Goal: Task Accomplishment & Management: Manage account settings

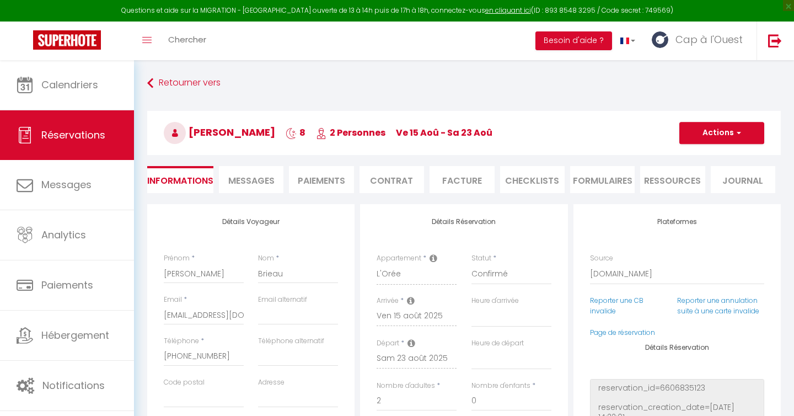
select select "60013"
select select
select select "14"
select select "2"
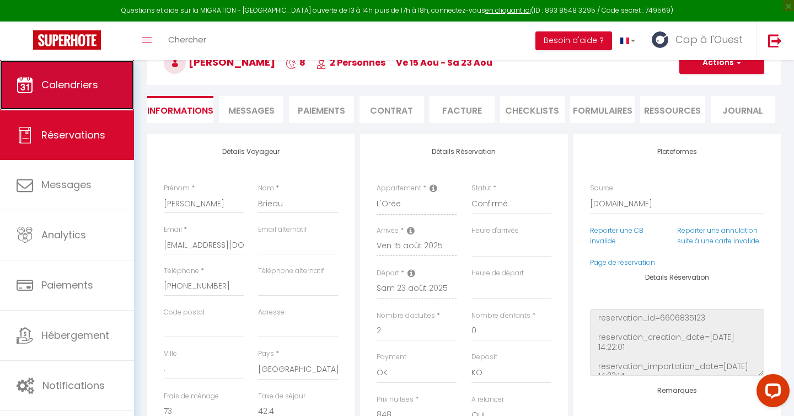
click at [71, 91] on span "Calendriers" at bounding box center [69, 85] width 57 height 14
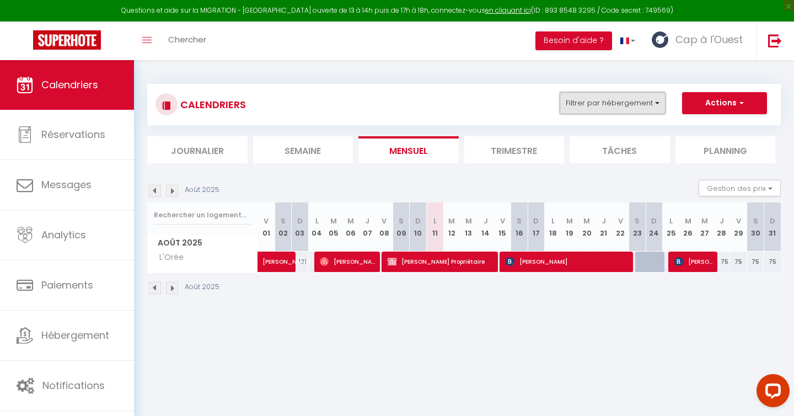
click at [639, 106] on button "Filtrer par hébergement" at bounding box center [613, 103] width 106 height 22
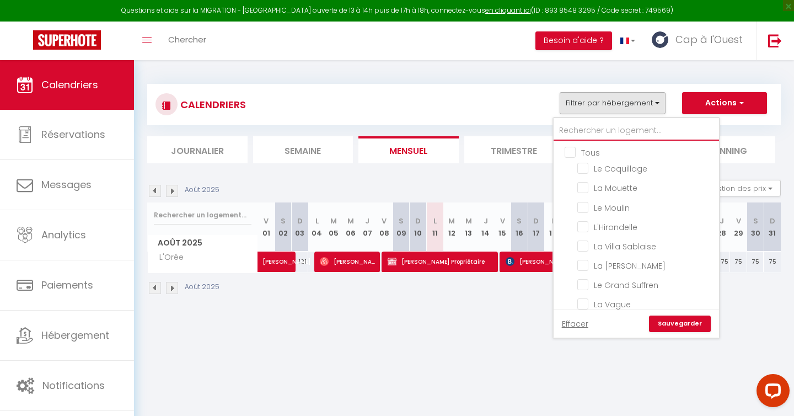
click at [608, 136] on input "text" at bounding box center [636, 131] width 165 height 20
type input "l"
checkbox input "false"
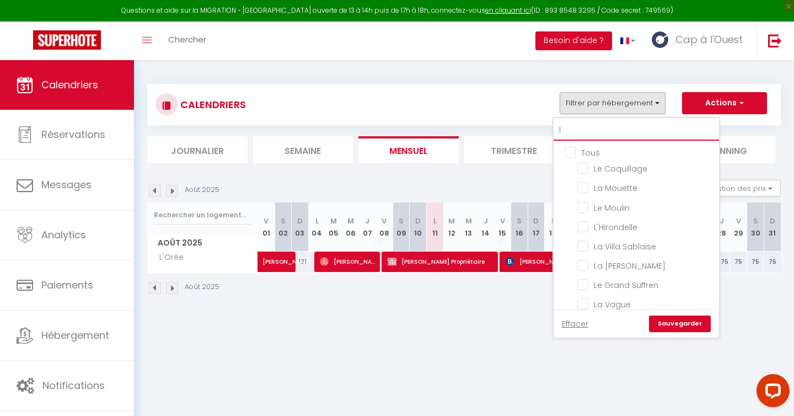
checkbox input "false"
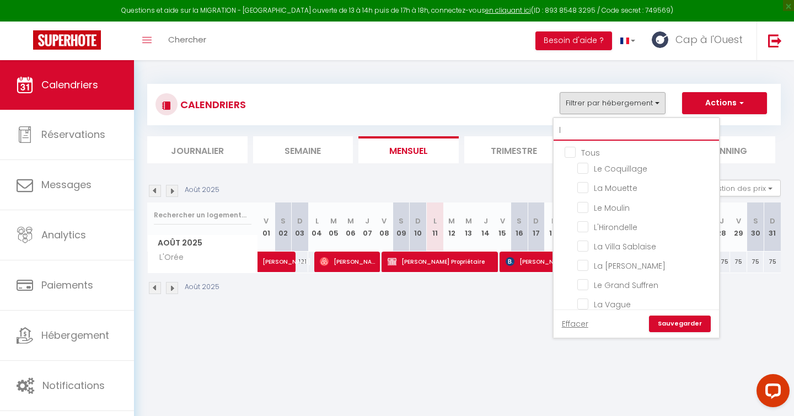
checkbox input "false"
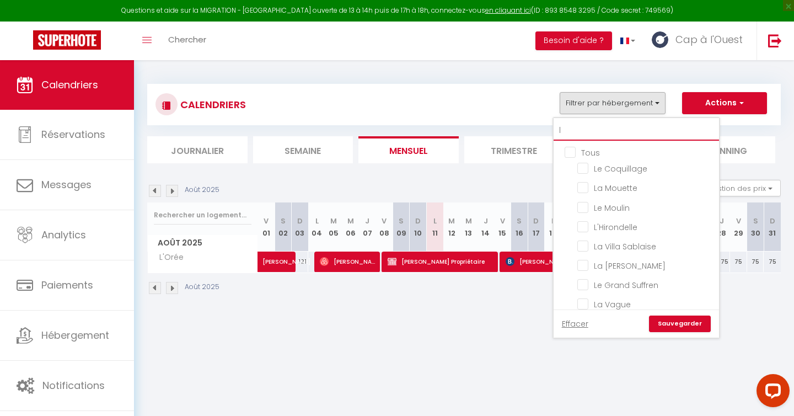
checkbox input "false"
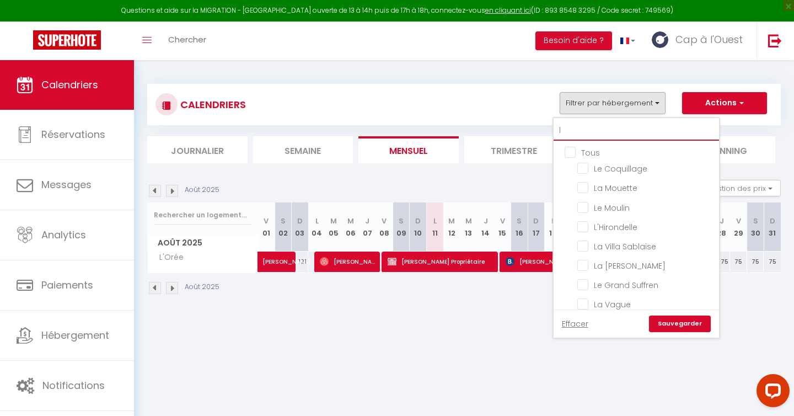
checkbox input "false"
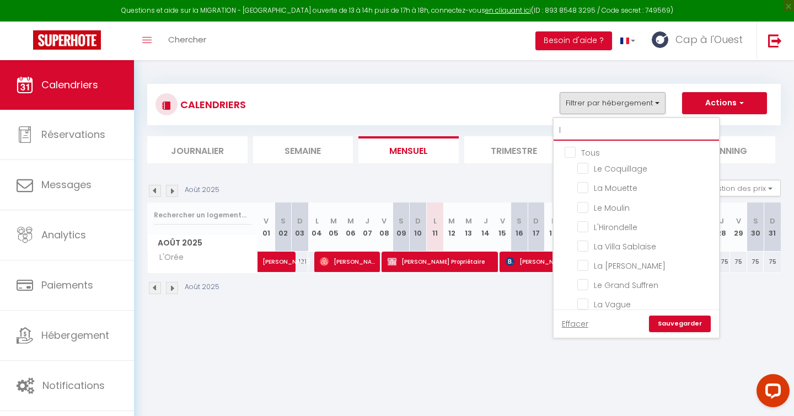
checkbox input "false"
checkbox input "true"
checkbox input "false"
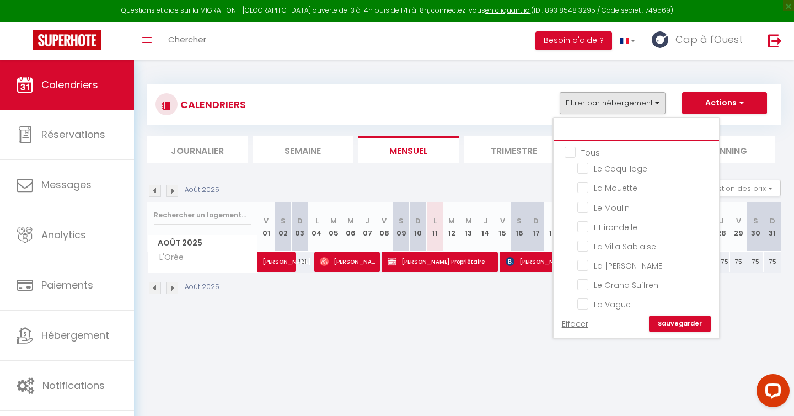
checkbox input "false"
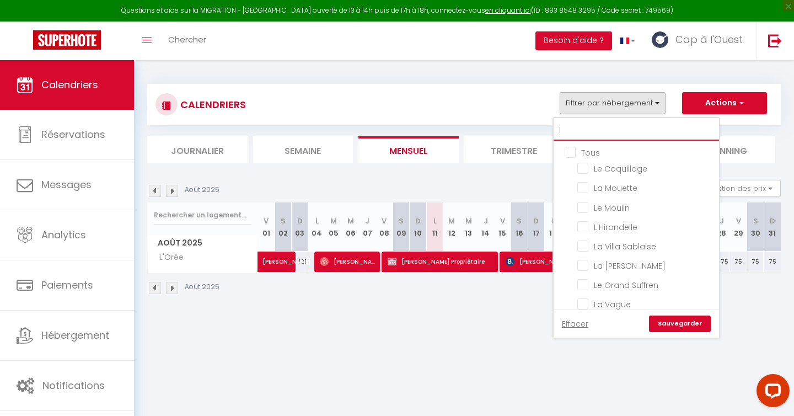
checkbox input "false"
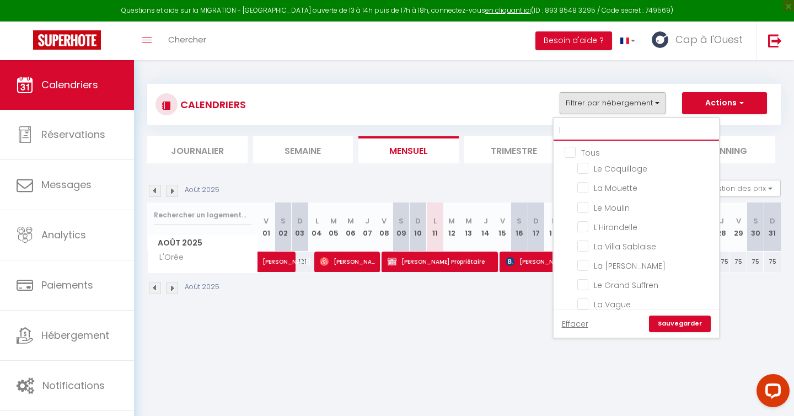
checkbox input "false"
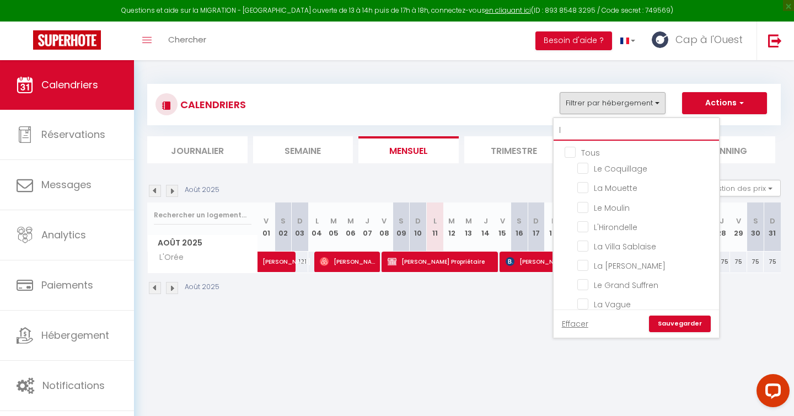
checkbox input "false"
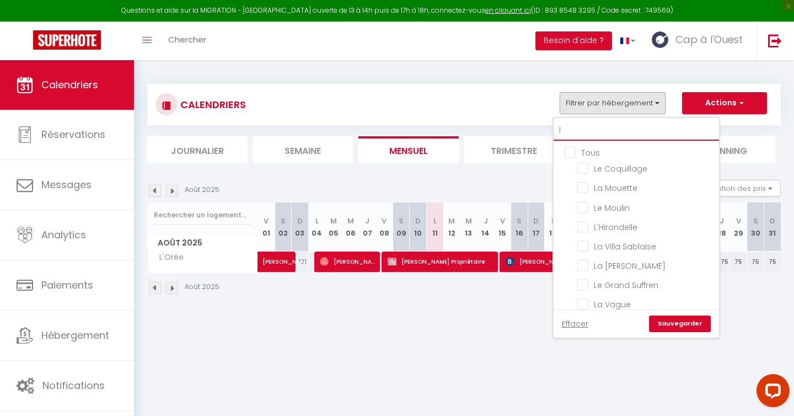
type input "lo"
checkbox input "false"
type input "lou"
checkbox input "false"
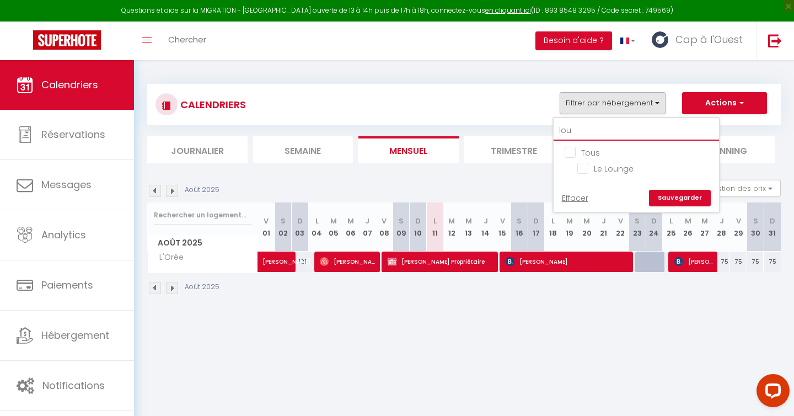
type input "loun"
checkbox input "false"
type input "loung"
checkbox input "false"
type input "loun"
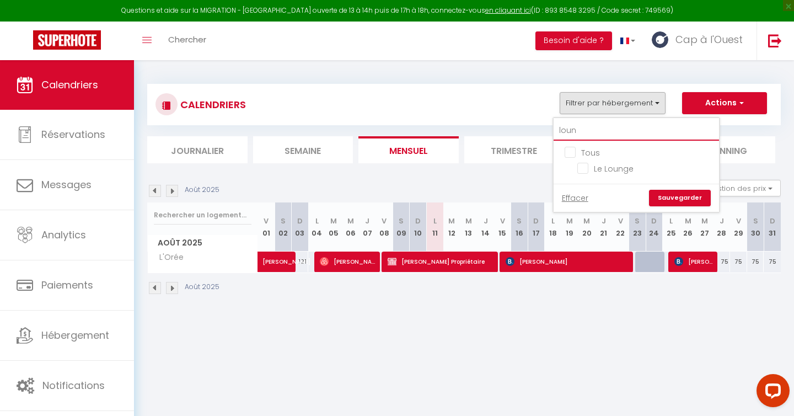
checkbox input "false"
type input "loun"
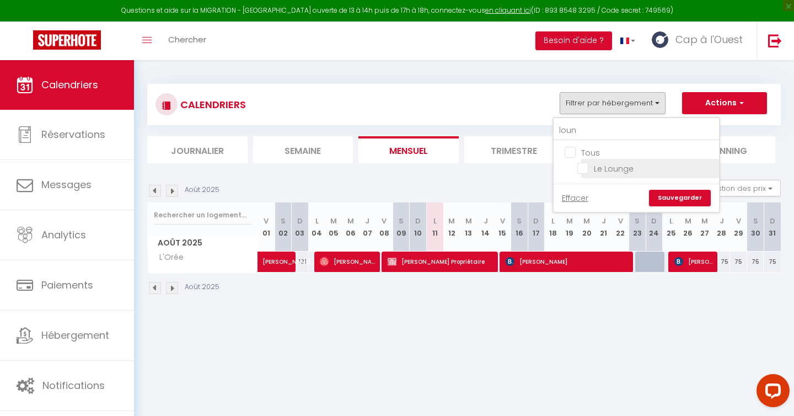
click at [623, 169] on input "Le Lounge" at bounding box center [646, 167] width 138 height 11
checkbox input "true"
click at [677, 199] on link "Sauvegarder" at bounding box center [680, 198] width 62 height 17
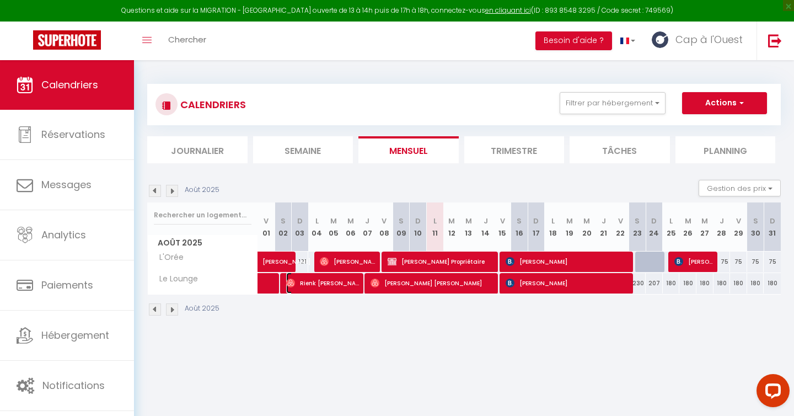
click at [331, 285] on span "Rienk [PERSON_NAME]" at bounding box center [323, 282] width 74 height 21
select select "OK"
select select "0"
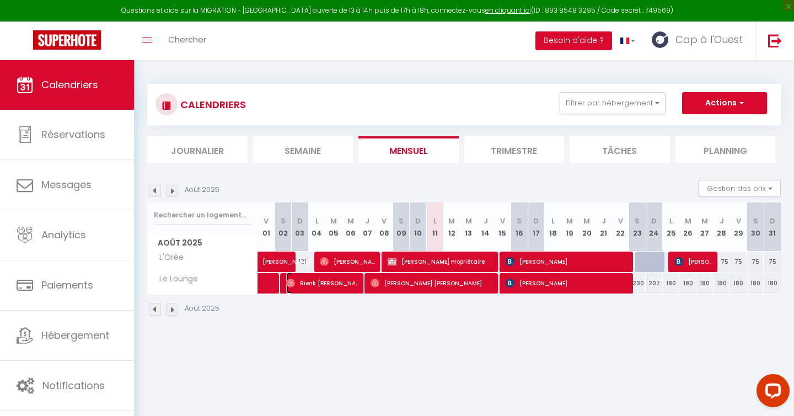
select select "1"
select select
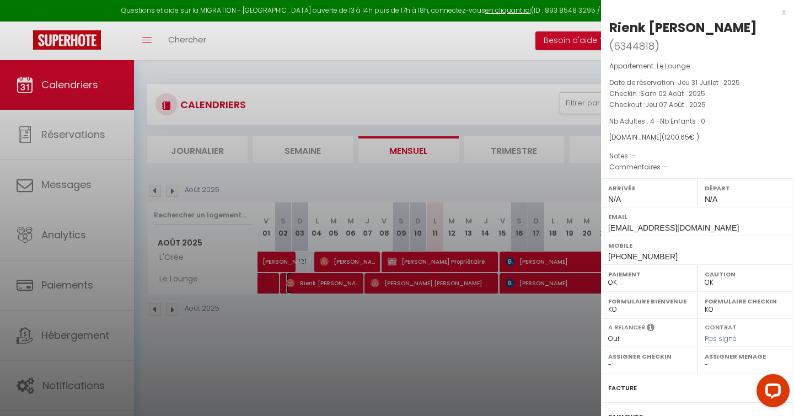
scroll to position [98, 0]
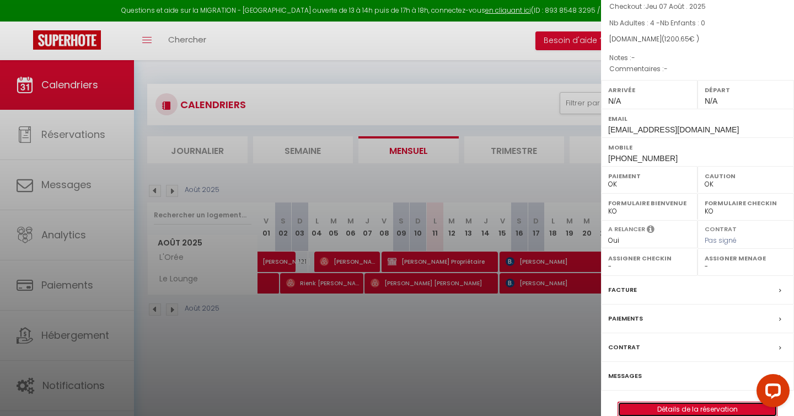
click at [684, 402] on link "Détails de la réservation" at bounding box center [697, 409] width 159 height 14
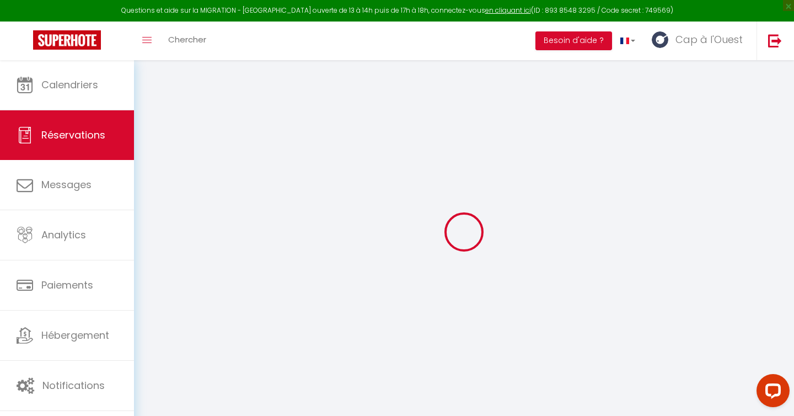
type input "Rienk"
type input "[PERSON_NAME]"
type input "[EMAIL_ADDRESS][DOMAIN_NAME]"
type input "[PHONE_NUMBER]"
select select
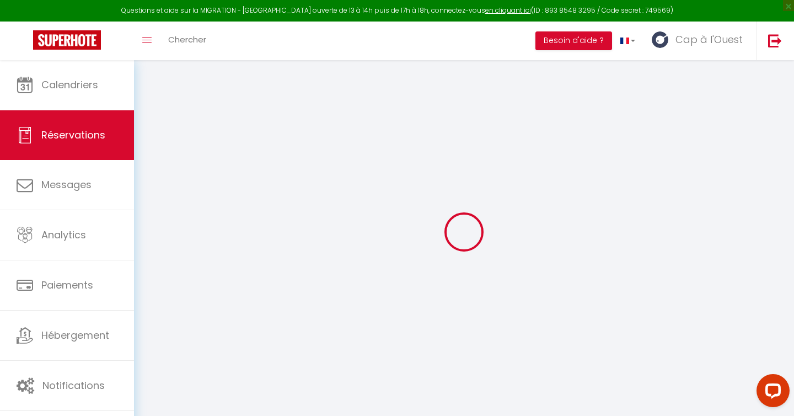
type input "41.18"
select select "61088"
select select "1"
select select
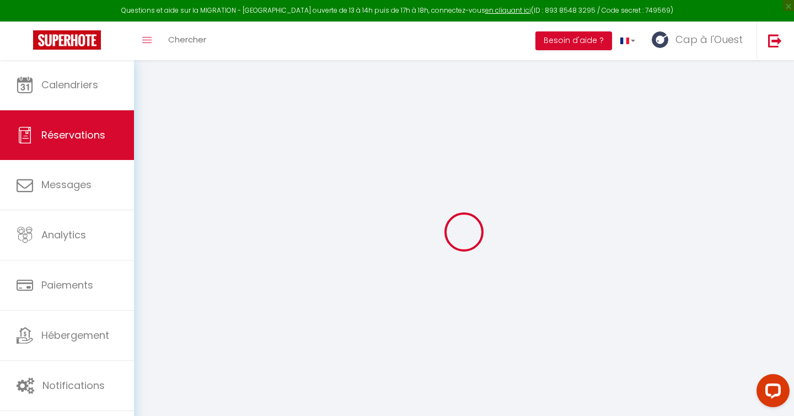
type input "4"
select select "12"
select select
type input "1030"
checkbox input "false"
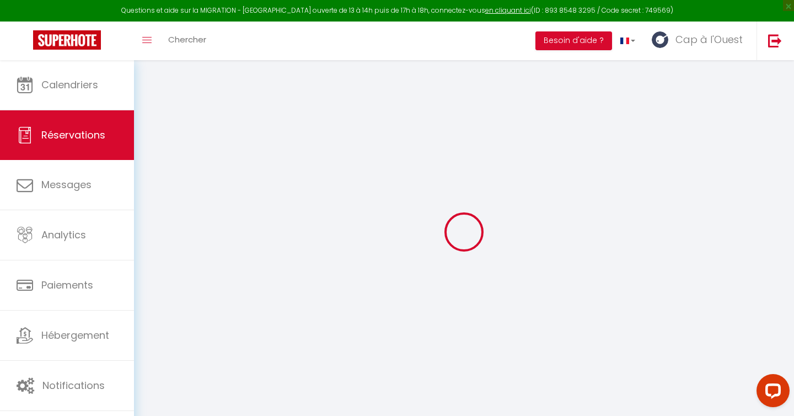
type input "0"
select select "1"
type input "0"
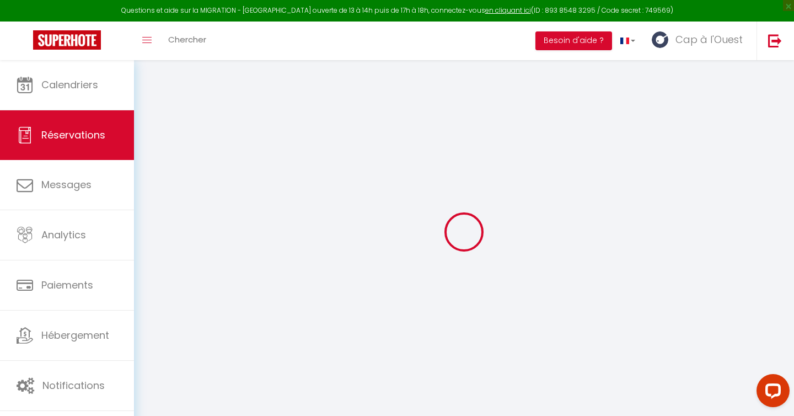
select select
select select "15"
checkbox input "false"
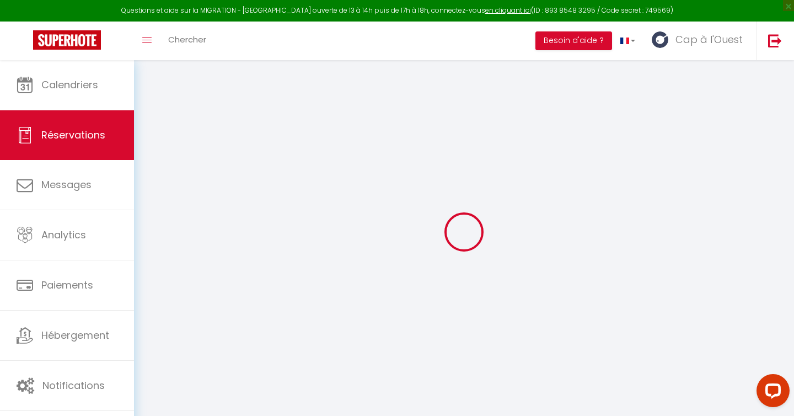
select select
checkbox input "false"
select select
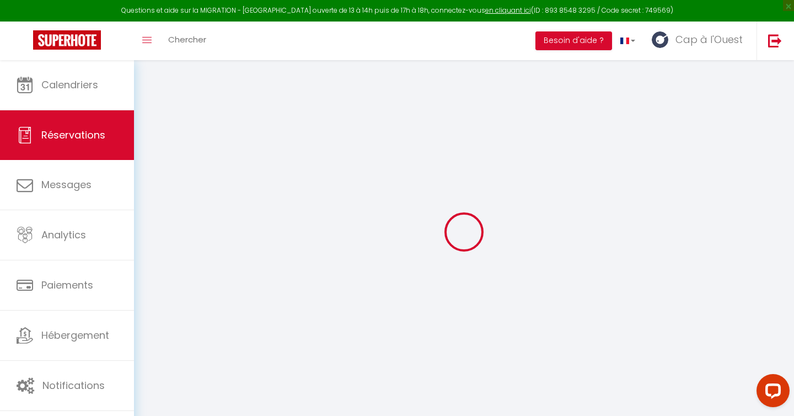
select select
checkbox input "false"
select select
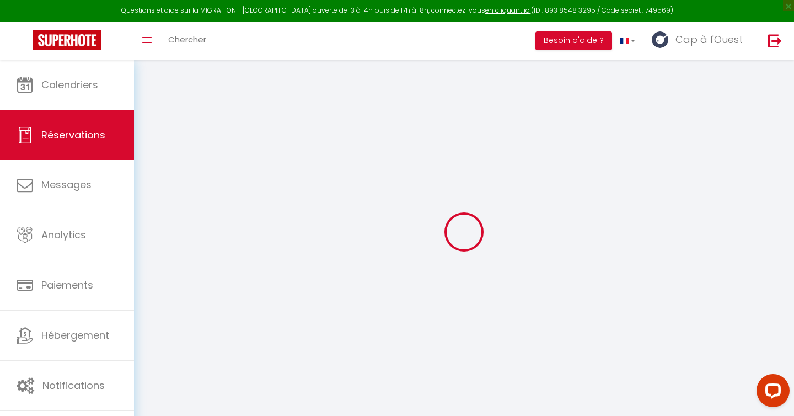
select select
checkbox input "false"
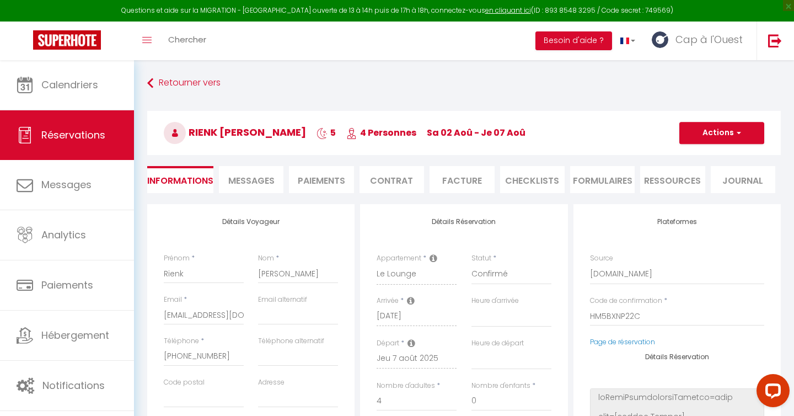
select select
type input "114"
type input "56.65"
select select
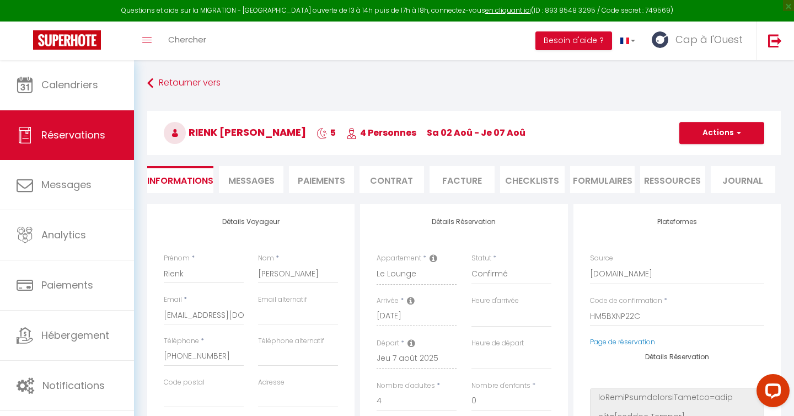
checkbox input "false"
select select
checkbox input "false"
select select
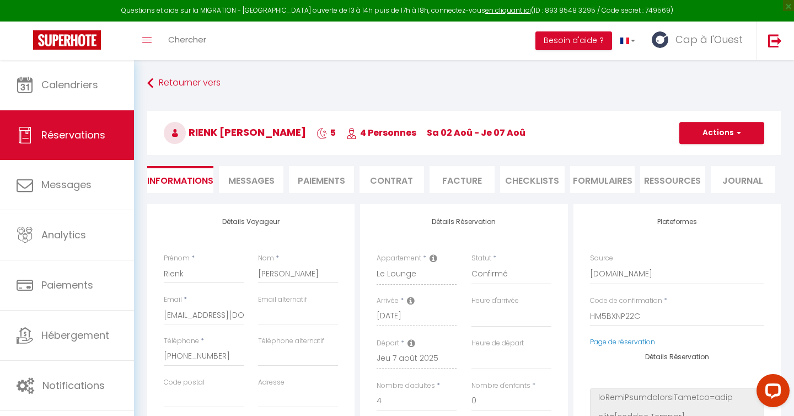
click at [268, 184] on span "Messages" at bounding box center [251, 180] width 46 height 13
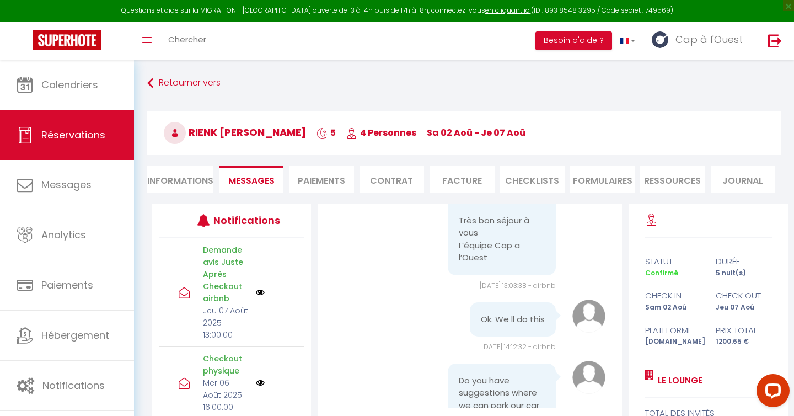
scroll to position [2273, 0]
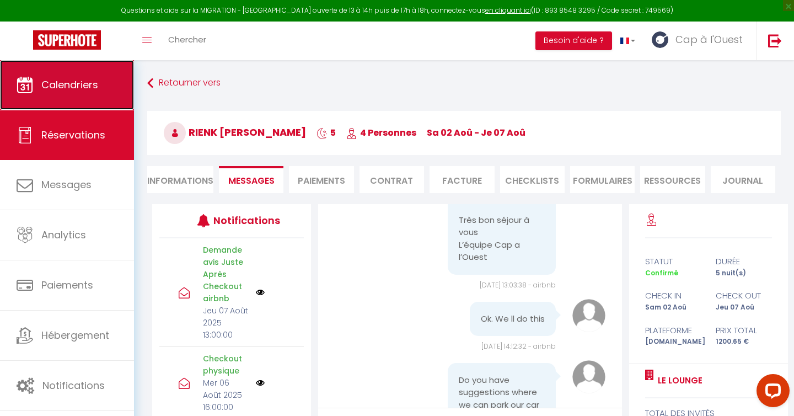
click at [76, 100] on link "Calendriers" at bounding box center [67, 85] width 134 height 50
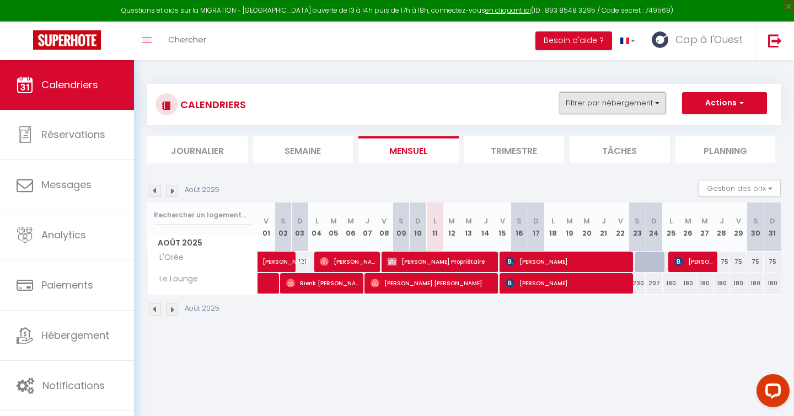
click at [608, 108] on button "Filtrer par hébergement" at bounding box center [613, 103] width 106 height 22
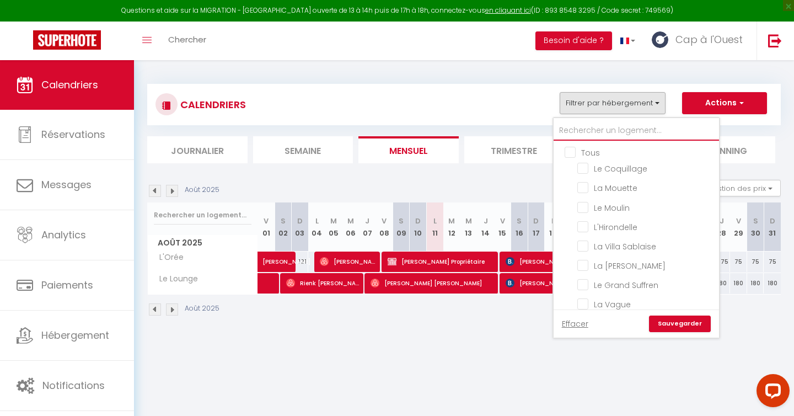
click at [591, 134] on input "text" at bounding box center [636, 131] width 165 height 20
type input "s"
checkbox input "false"
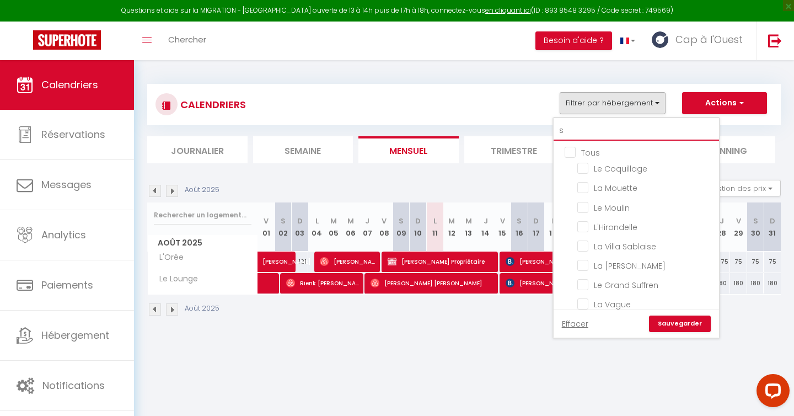
checkbox input "false"
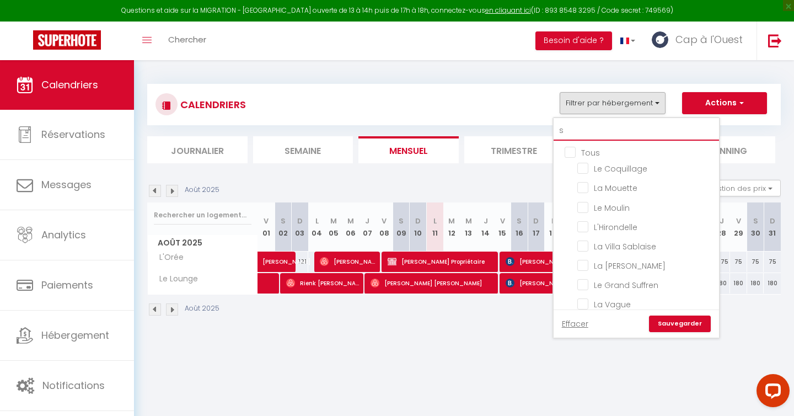
checkbox input "false"
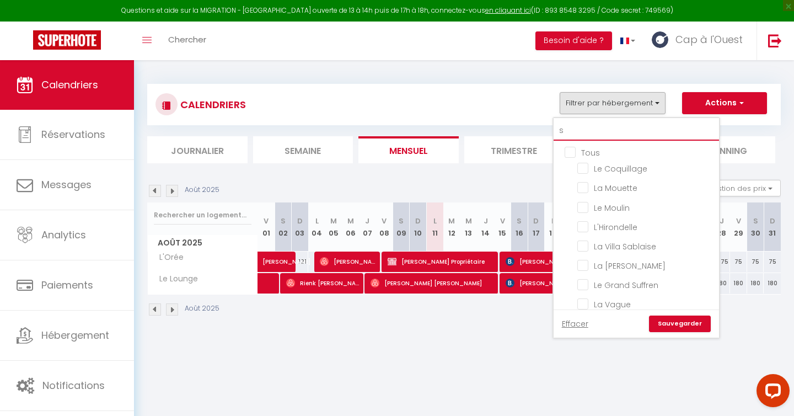
checkbox input "false"
type input "sa"
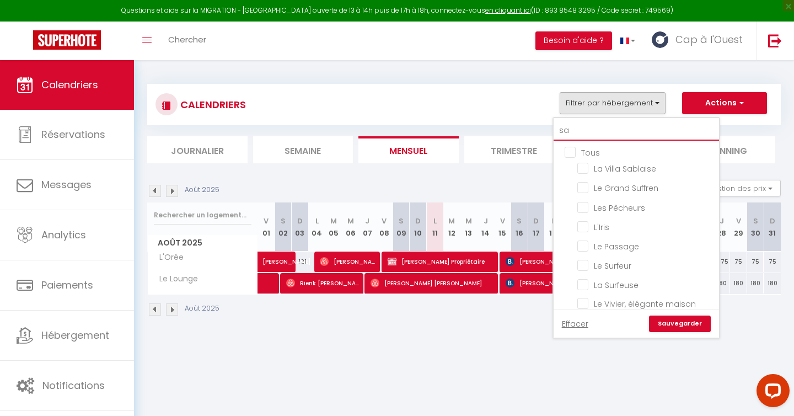
checkbox input "false"
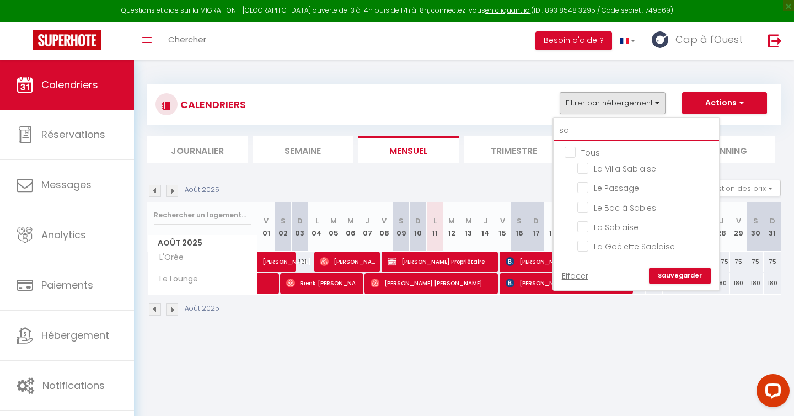
type input "sab"
checkbox input "false"
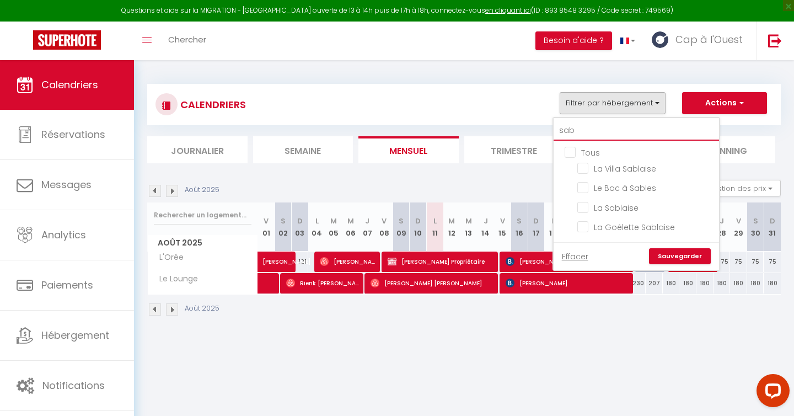
type input "sabl"
checkbox input "false"
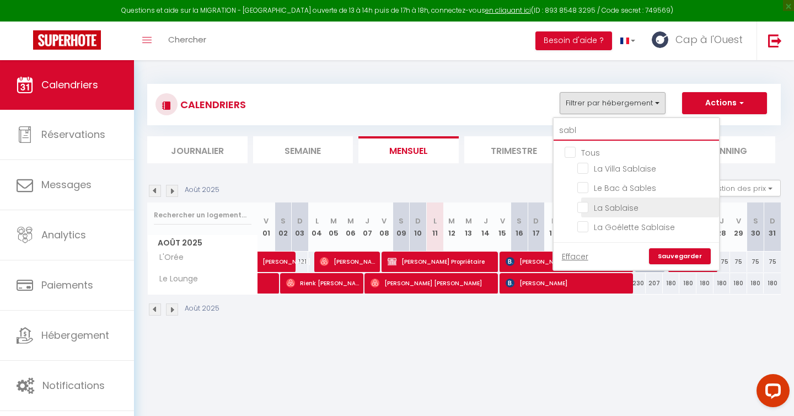
type input "sabl"
click at [618, 203] on input "La Sablaise" at bounding box center [646, 206] width 138 height 11
checkbox input "true"
checkbox input "false"
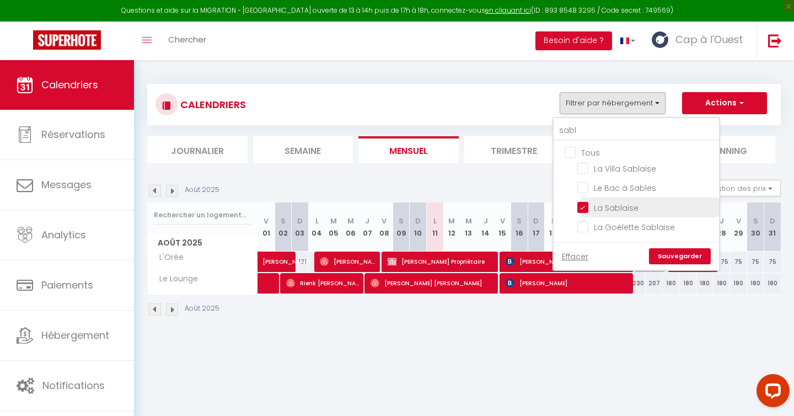
checkbox input "false"
click at [678, 254] on link "Sauvegarder" at bounding box center [680, 256] width 62 height 17
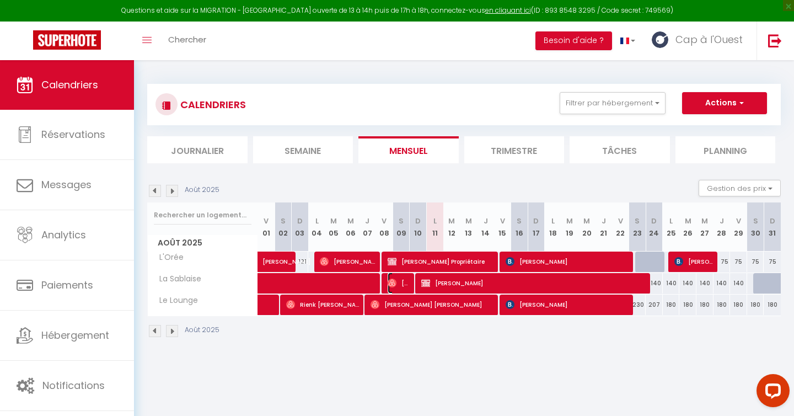
click at [396, 286] on span "[PERSON_NAME]" at bounding box center [399, 282] width 23 height 21
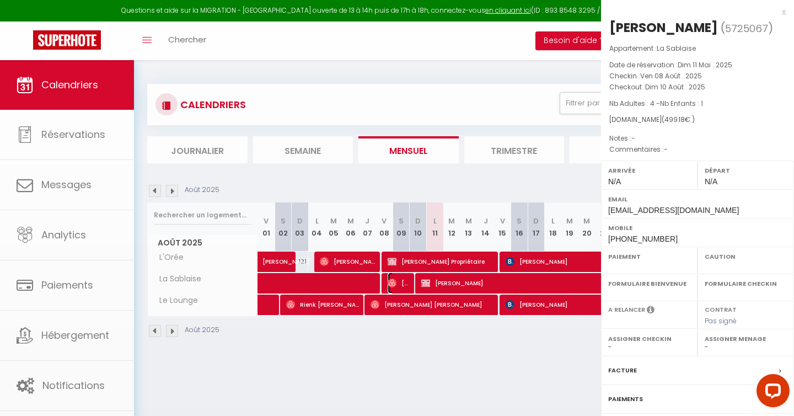
select select "OK"
select select "0"
select select "1"
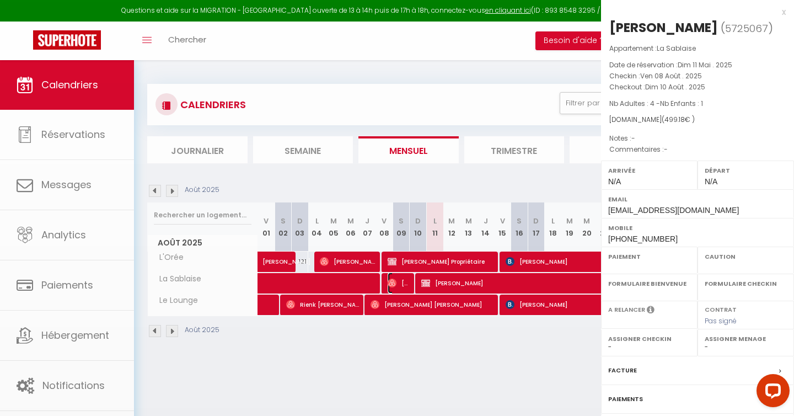
select select
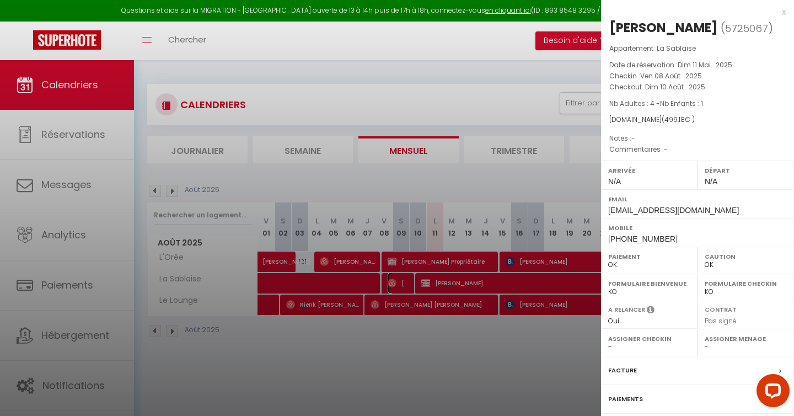
scroll to position [98, 0]
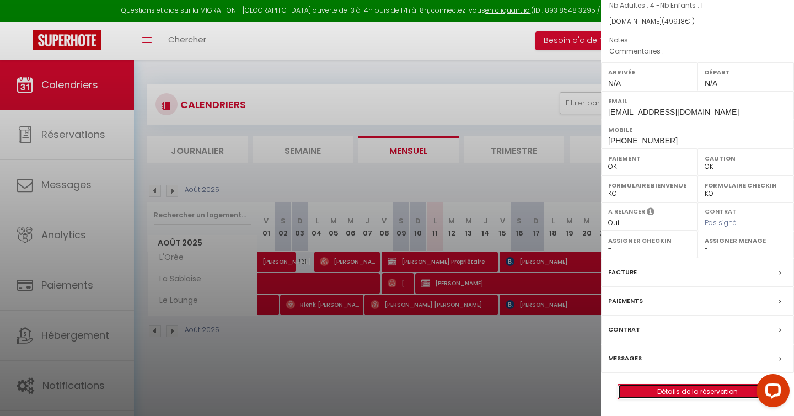
click at [691, 391] on link "Détails de la réservation" at bounding box center [697, 391] width 159 height 14
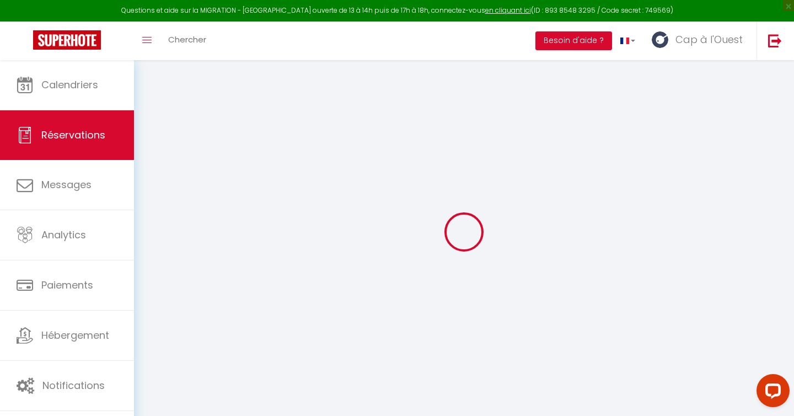
type input "[PERSON_NAME]"
type input "Cantrelle"
type input "[EMAIL_ADDRESS][DOMAIN_NAME]"
type input "[PHONE_NUMBER]"
select select "FR"
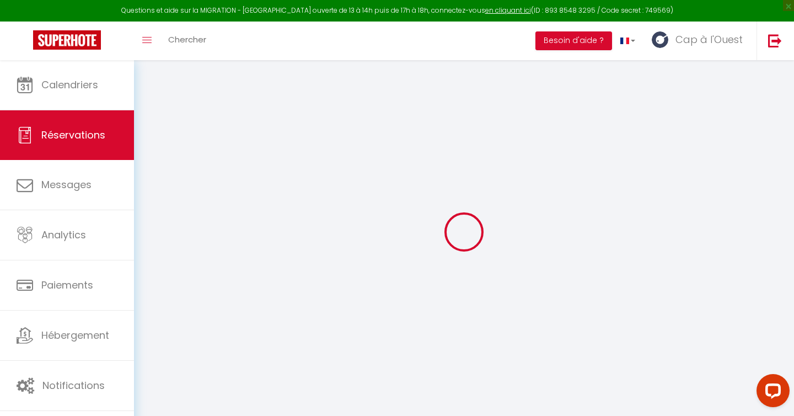
type input "17.57"
select select "60882"
select select "1"
select select
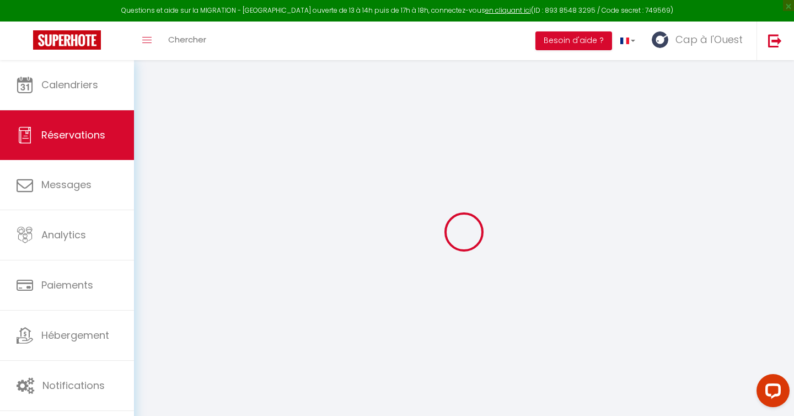
type input "4"
type input "1"
select select "12"
select select
type input "374"
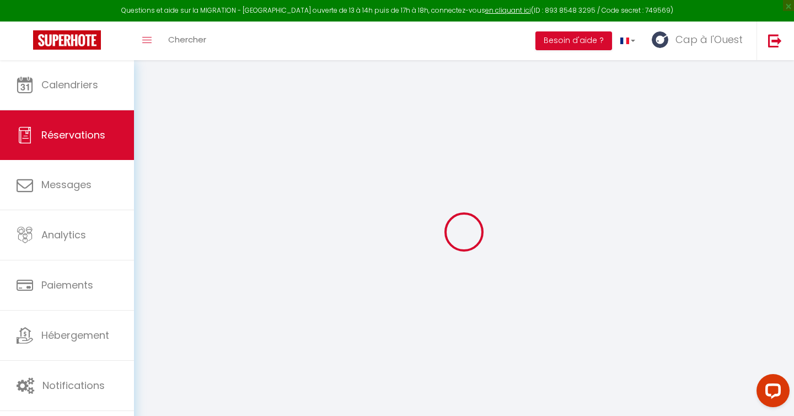
checkbox input "false"
type input "0"
select select "1"
type input "0"
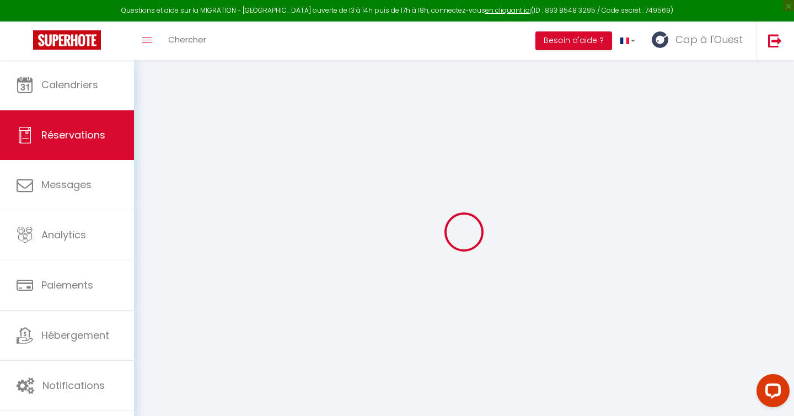
type input "0"
select select
select select "15"
checkbox input "false"
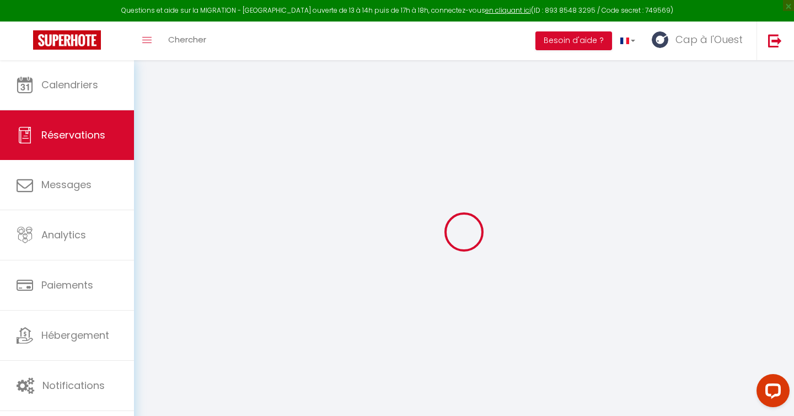
select select
checkbox input "false"
select select
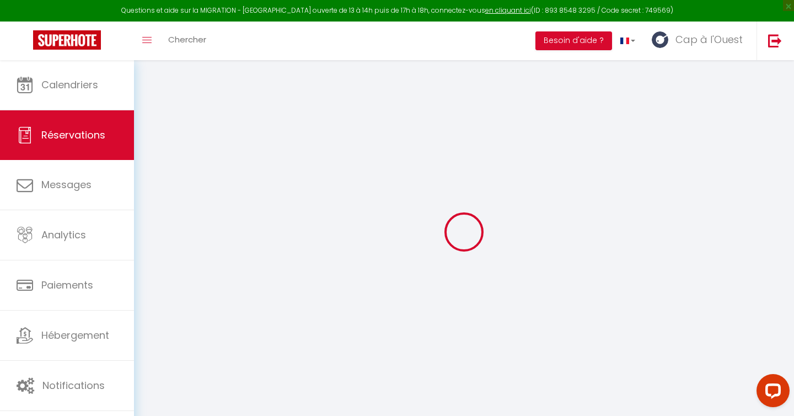
checkbox input "false"
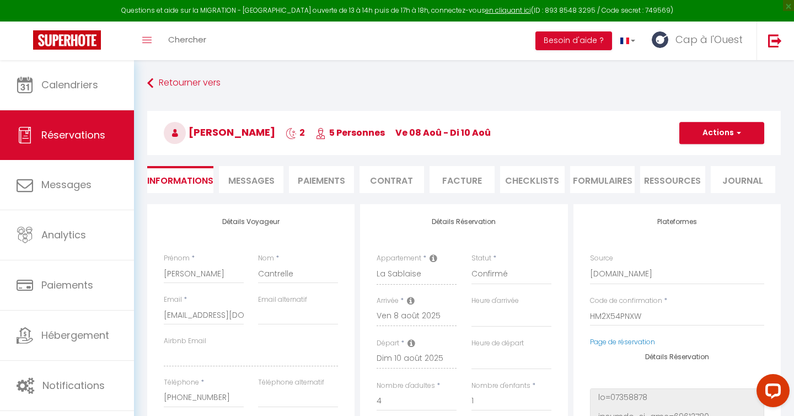
type input "114"
type input "11.18"
click at [257, 180] on span "Messages" at bounding box center [251, 180] width 46 height 13
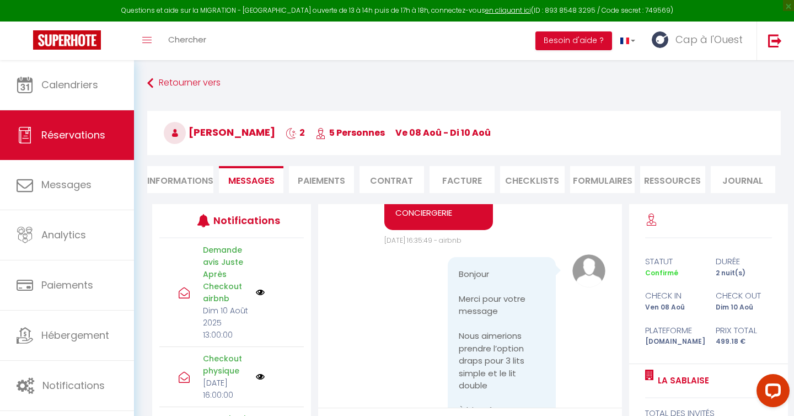
scroll to position [1373, 0]
drag, startPoint x: 462, startPoint y: 303, endPoint x: 521, endPoint y: 303, distance: 59.0
click at [521, 303] on pre "Bonjour Merci pour votre message Nous aimerions prendre l’option draps pour 3 l…" at bounding box center [502, 357] width 86 height 174
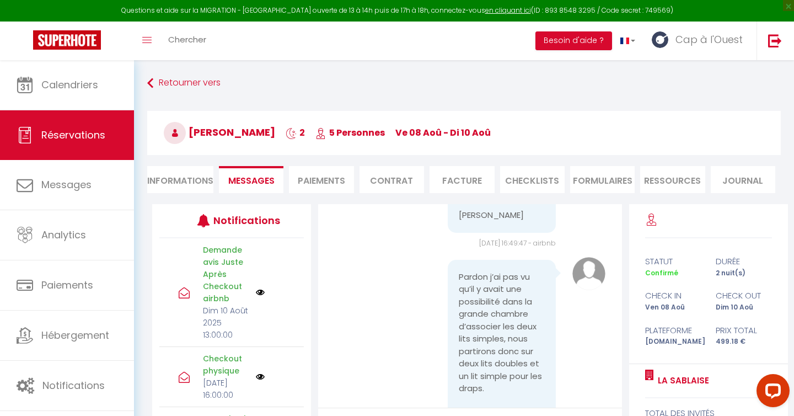
scroll to position [1607, 0]
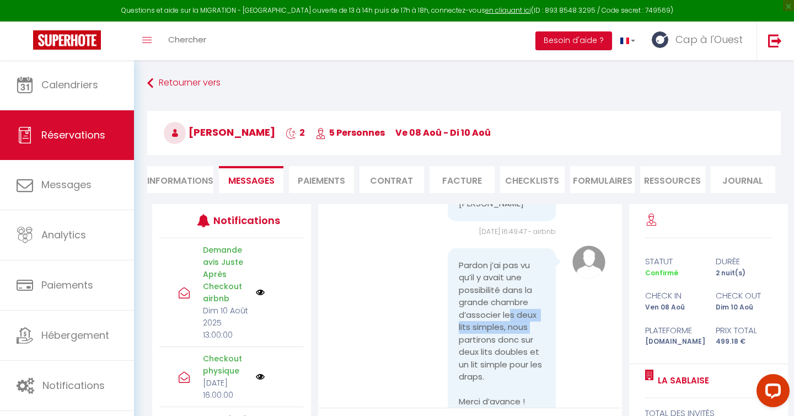
drag, startPoint x: 507, startPoint y: 251, endPoint x: 531, endPoint y: 259, distance: 24.9
click at [531, 260] on pre "Pardon j’ai pas vu qu’il y avait une possibilité dans la grande chambre d’assoc…" at bounding box center [502, 333] width 86 height 149
click at [456, 272] on div "Pardon j’ai pas vu qu’il y avait une possibilité dans la grande chambre d’assoc…" at bounding box center [502, 333] width 108 height 171
